Goal: Obtain resource: Download file/media

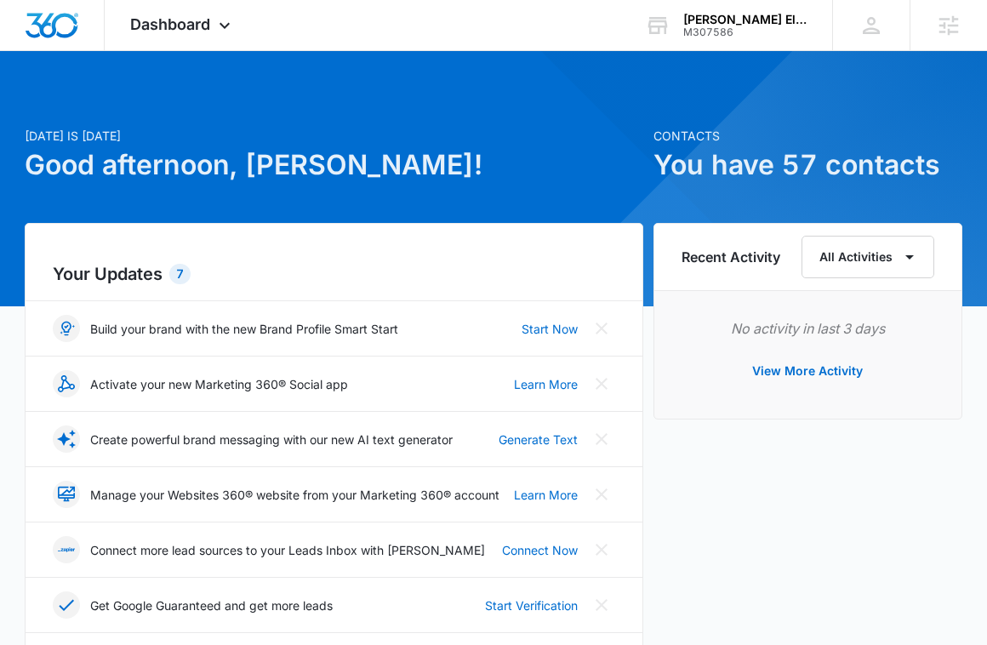
click at [526, 179] on h1 "Good afternoon, [PERSON_NAME]!" at bounding box center [334, 165] width 618 height 41
click at [743, 34] on div "M307586" at bounding box center [745, 32] width 124 height 12
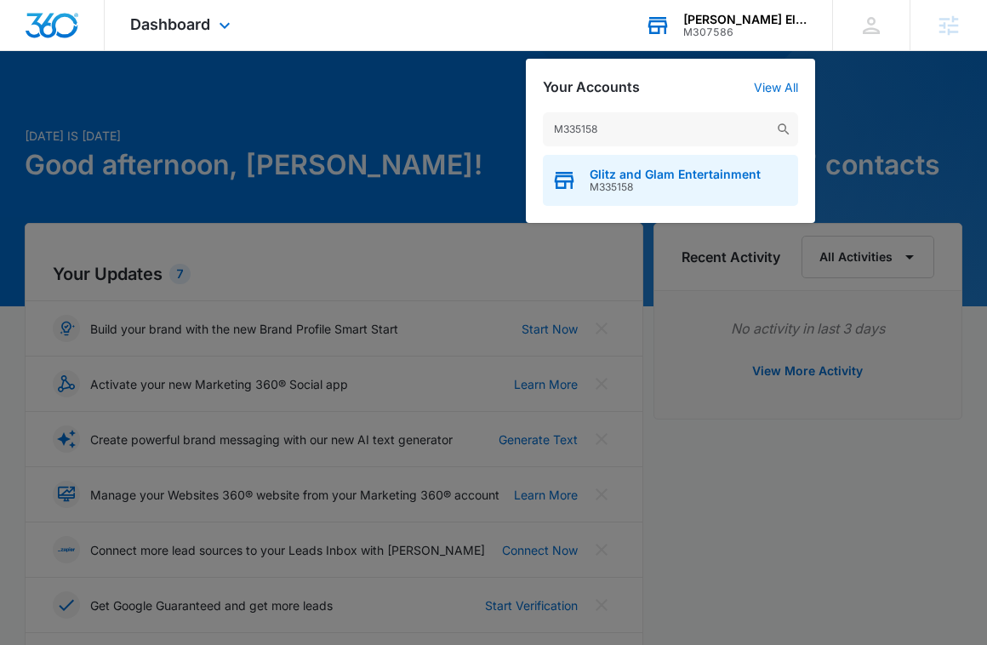
type input "M335158"
click at [650, 168] on span "Glitz and Glam Entertainment" at bounding box center [674, 175] width 171 height 14
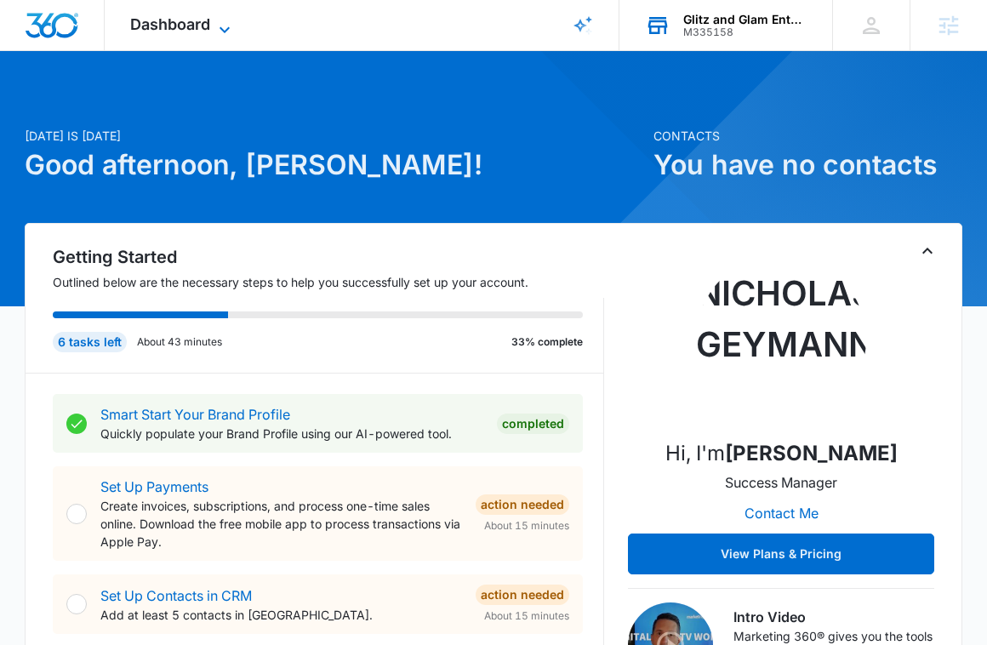
click at [200, 26] on span "Dashboard" at bounding box center [170, 24] width 80 height 18
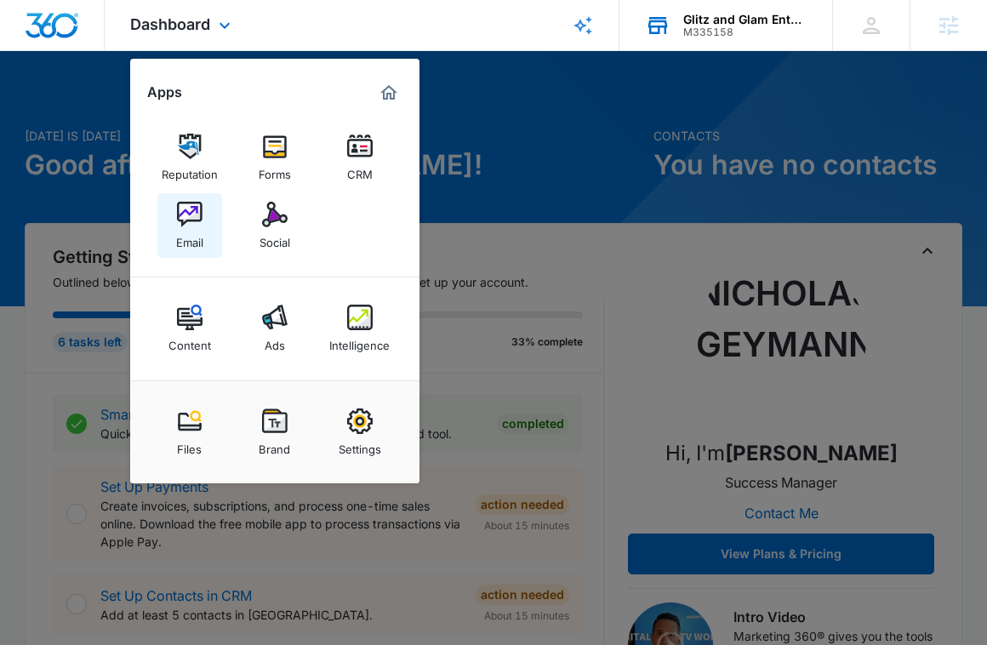
click at [189, 220] on img at bounding box center [190, 215] width 26 height 26
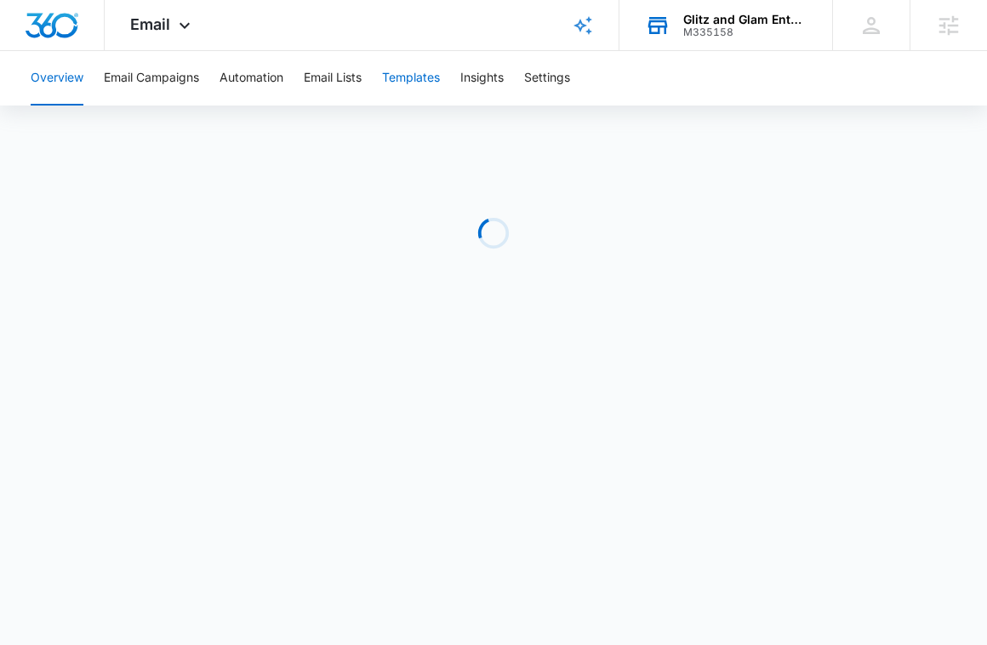
click at [409, 84] on button "Templates" at bounding box center [411, 78] width 58 height 54
click at [182, 74] on button "Email Campaigns" at bounding box center [151, 78] width 95 height 54
click at [176, 14] on div "Email Apps Reputation Forms CRM Email Social Content Ads Intelligence Files Bra…" at bounding box center [163, 25] width 116 height 50
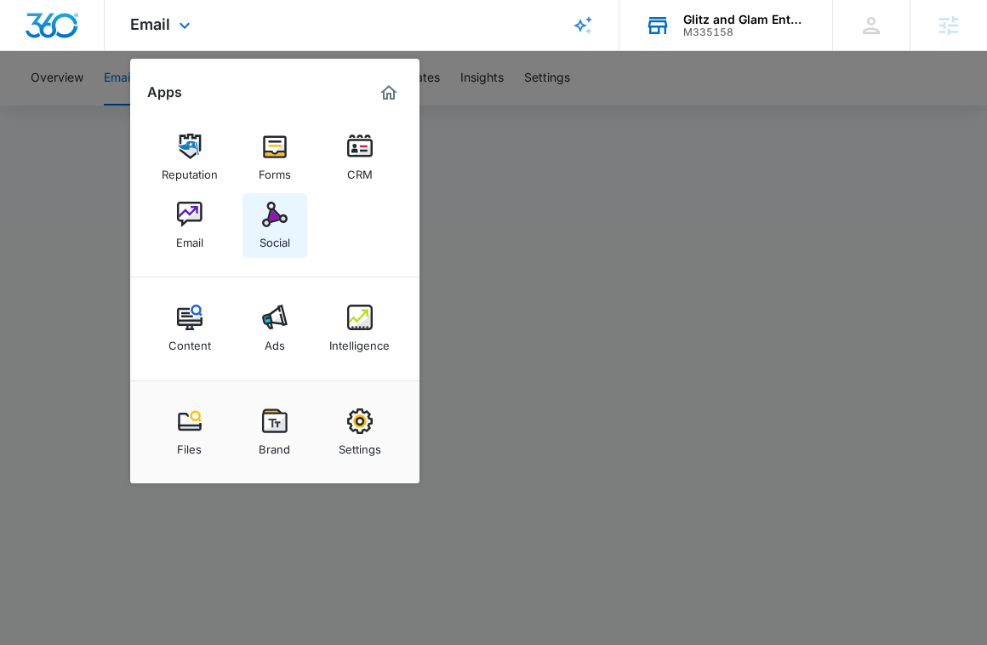
click at [266, 227] on link "Social" at bounding box center [274, 225] width 65 height 65
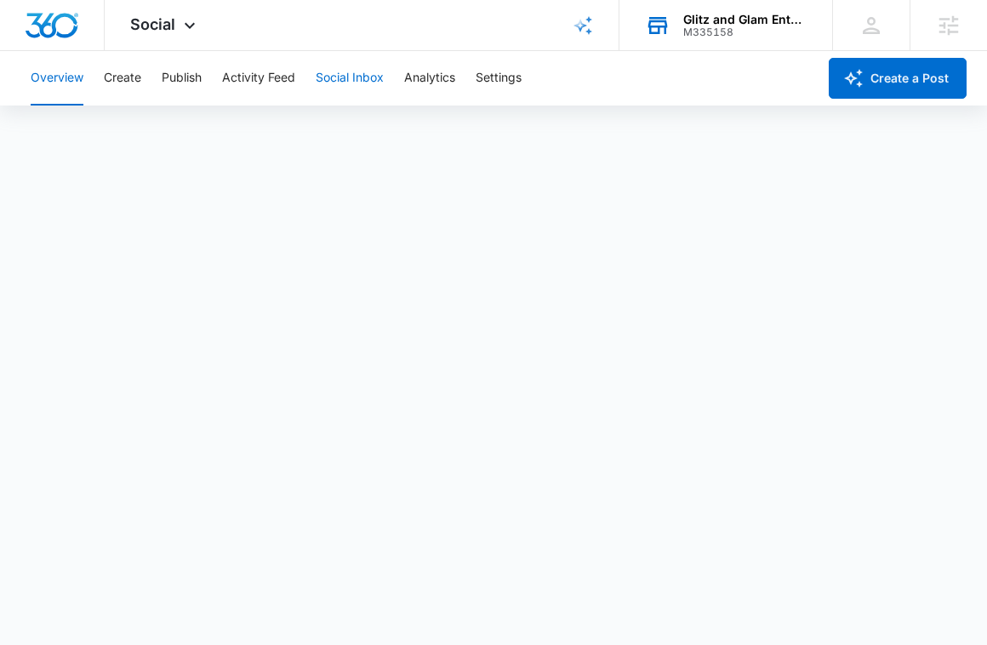
scroll to position [4, 0]
click at [132, 79] on button "Create" at bounding box center [122, 78] width 37 height 54
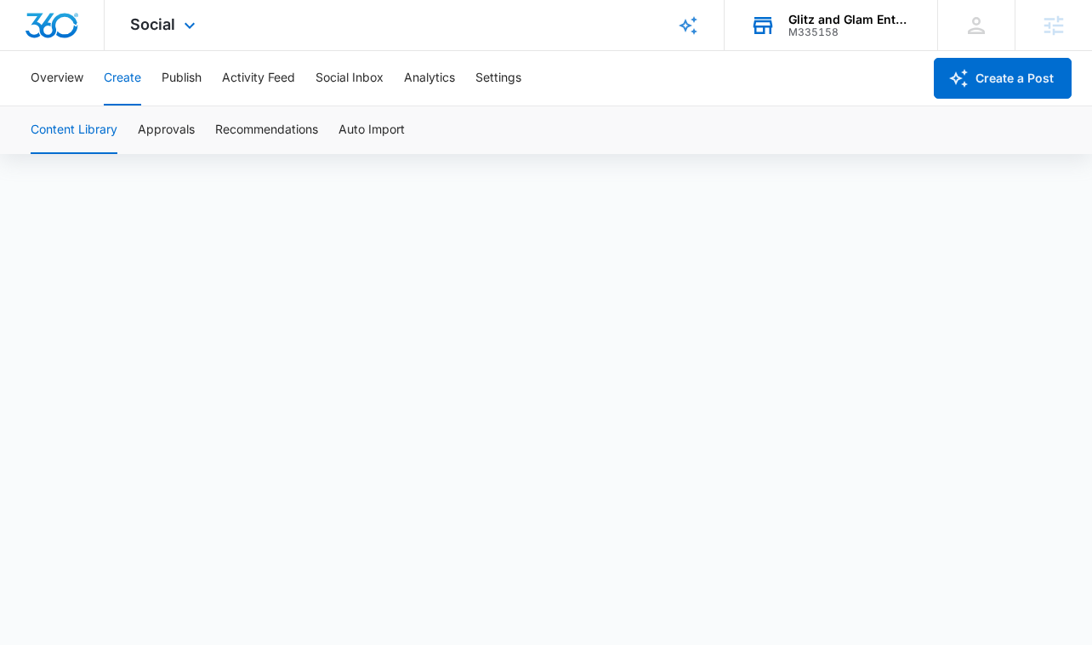
click at [162, 37] on div "Social Apps Reputation Forms CRM Email Social Content Ads Intelligence Files Br…" at bounding box center [165, 25] width 121 height 50
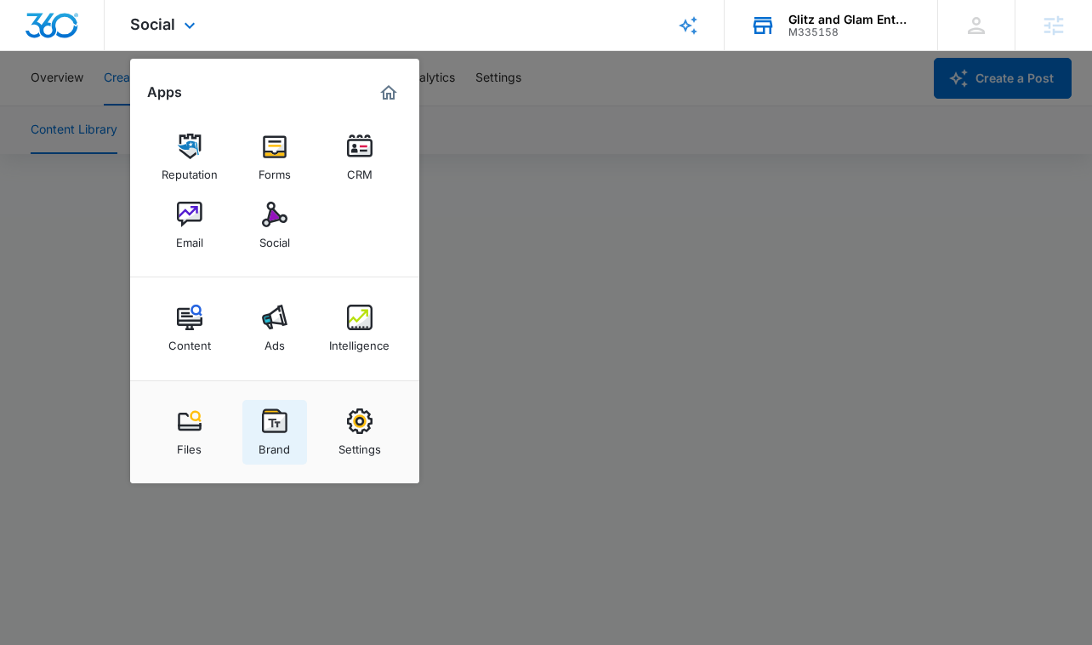
click at [276, 430] on img at bounding box center [275, 421] width 26 height 26
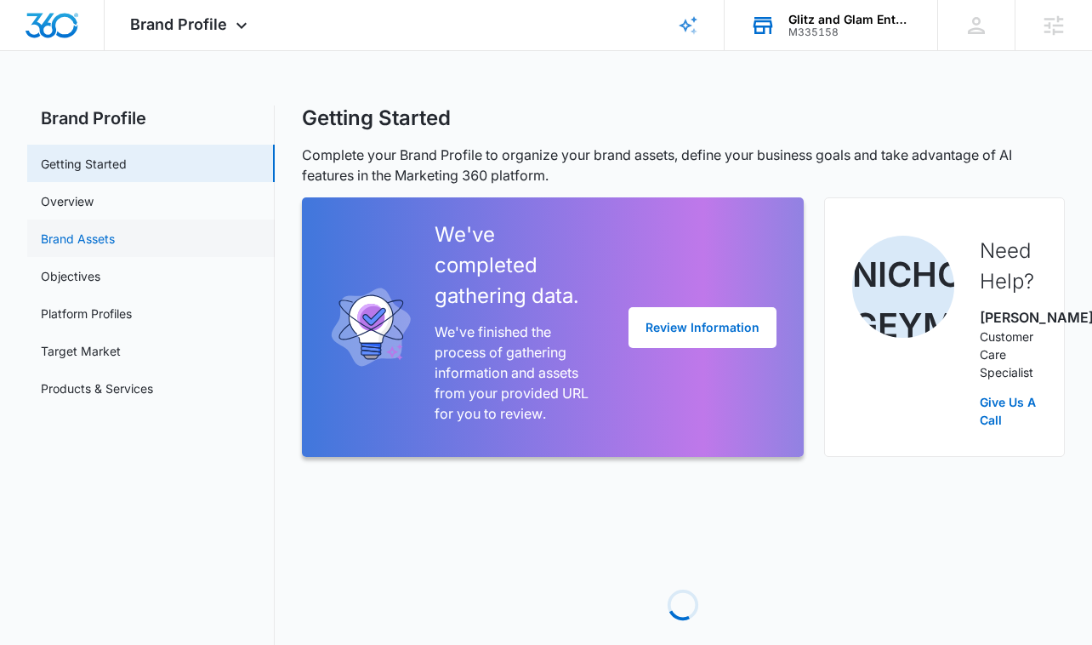
click at [113, 242] on link "Brand Assets" at bounding box center [78, 239] width 74 height 18
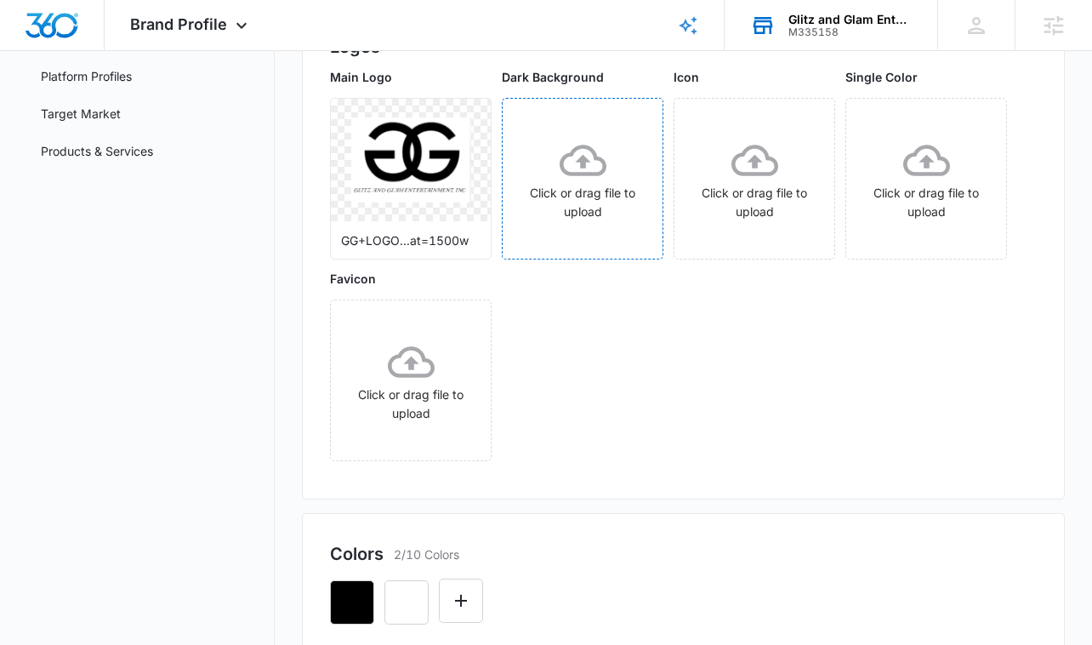
scroll to position [236, 0]
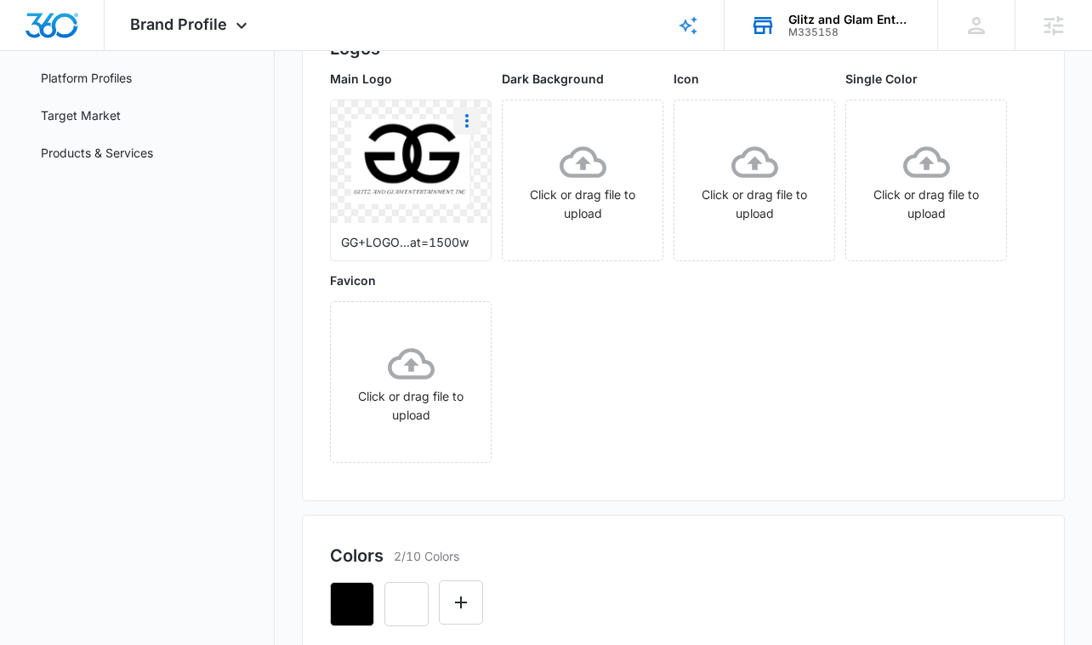
click at [464, 127] on icon "More" at bounding box center [467, 121] width 20 height 20
click at [495, 168] on div "Download" at bounding box center [502, 168] width 55 height 12
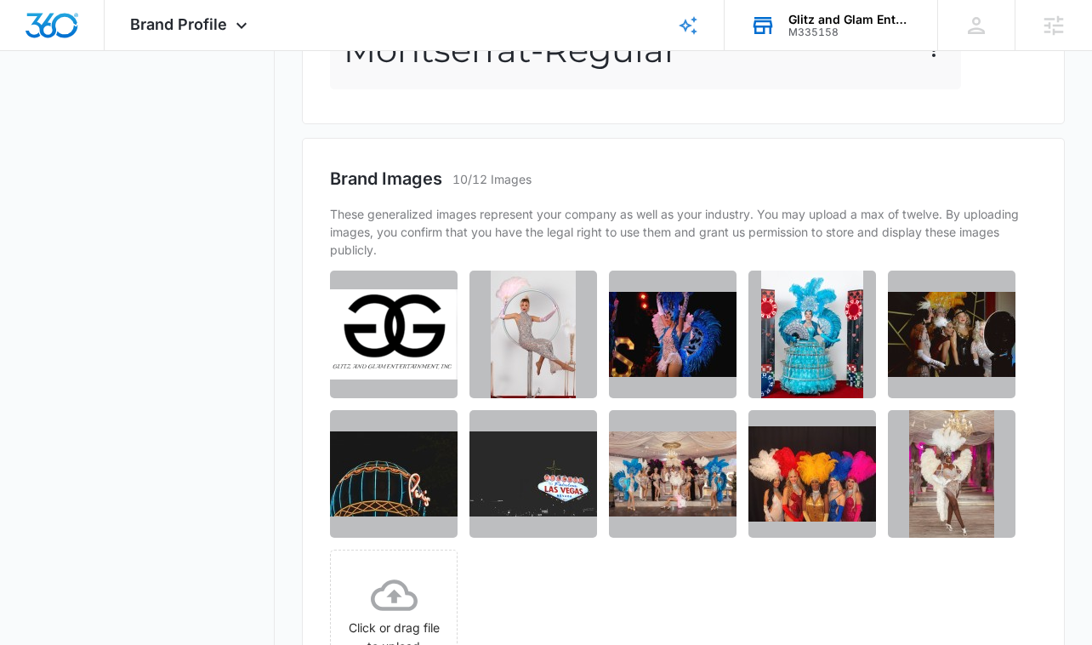
scroll to position [1295, 0]
